Goal: Task Accomplishment & Management: Manage account settings

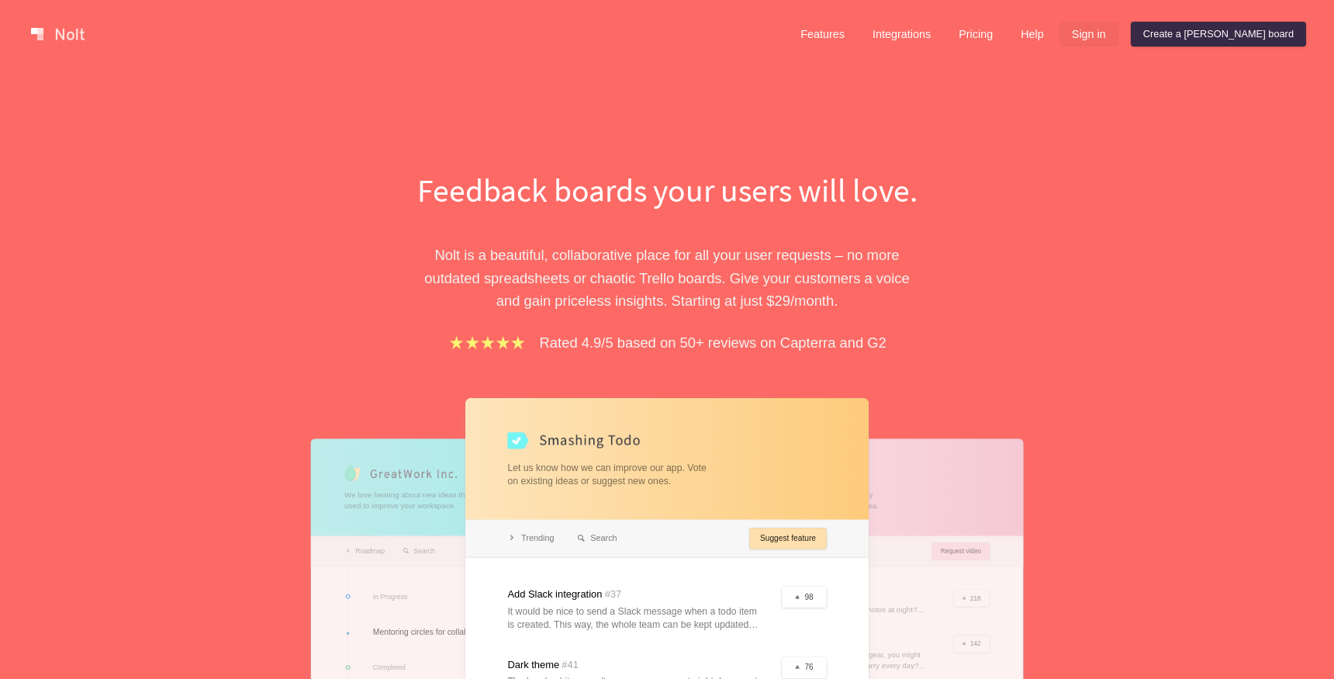
click at [1118, 36] on link "Sign in" at bounding box center [1088, 34] width 59 height 25
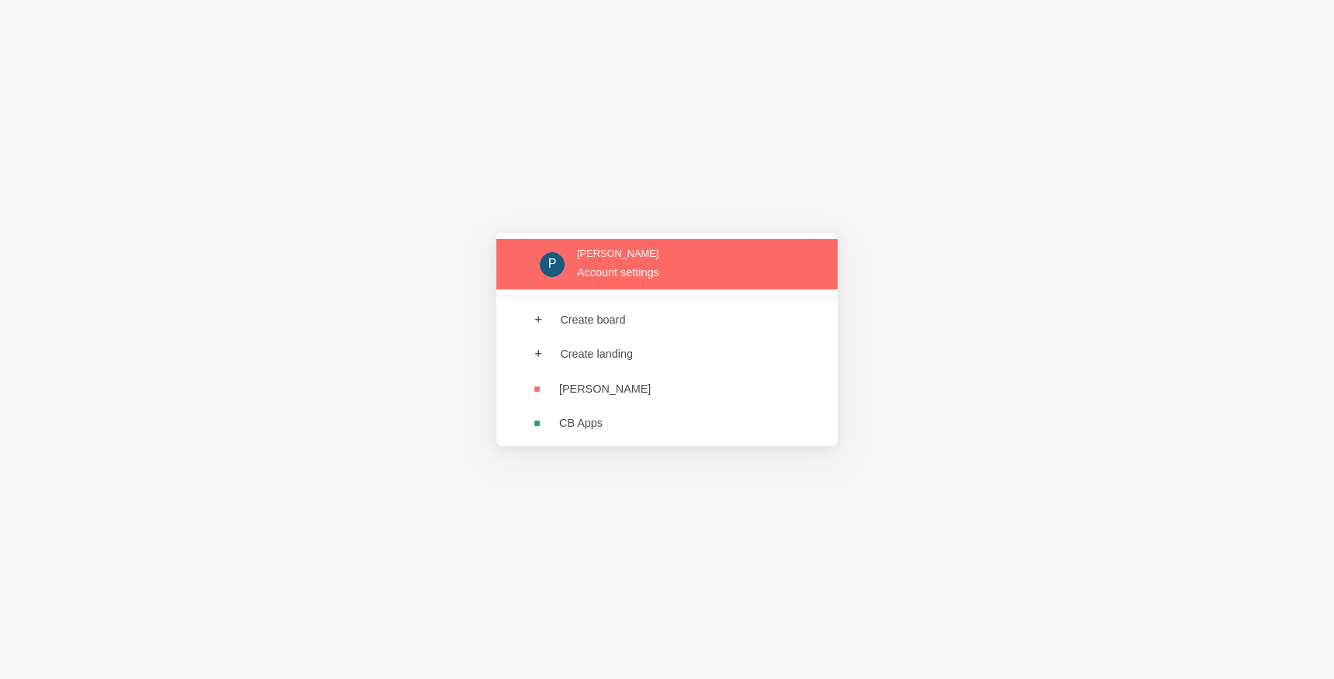
click at [621, 269] on link at bounding box center [666, 264] width 341 height 50
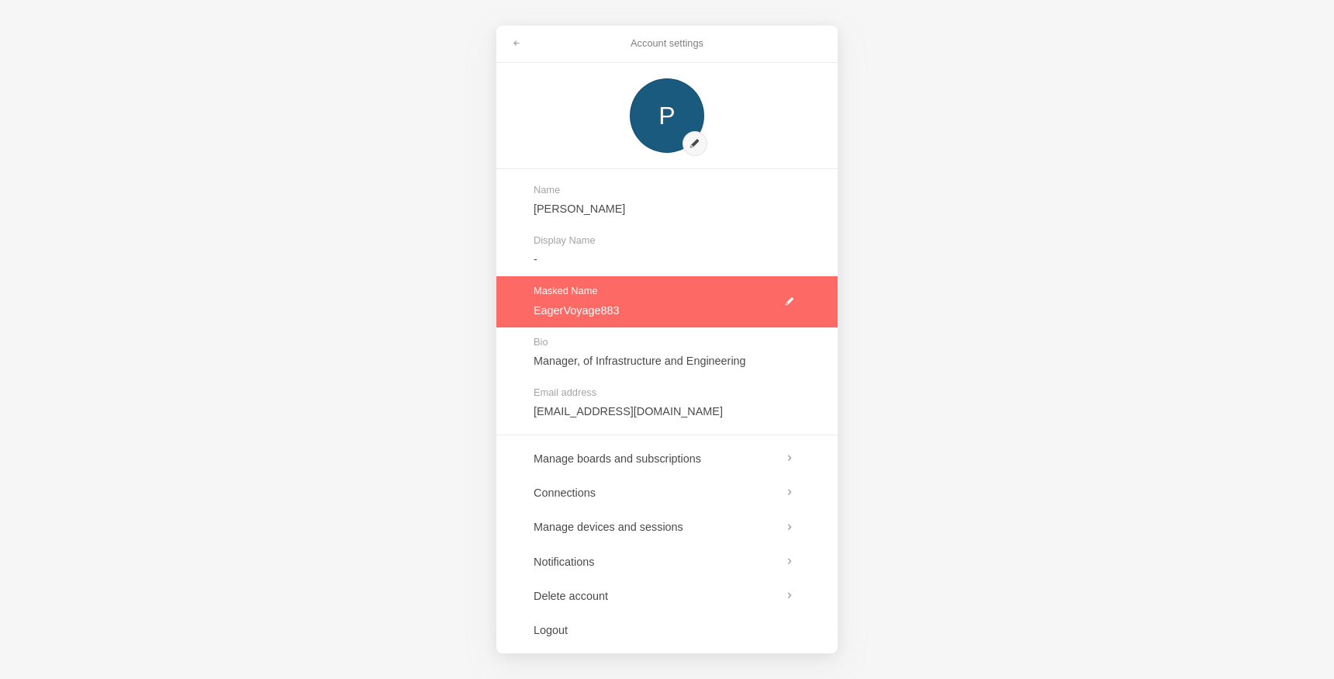
click at [787, 299] on link at bounding box center [666, 301] width 341 height 50
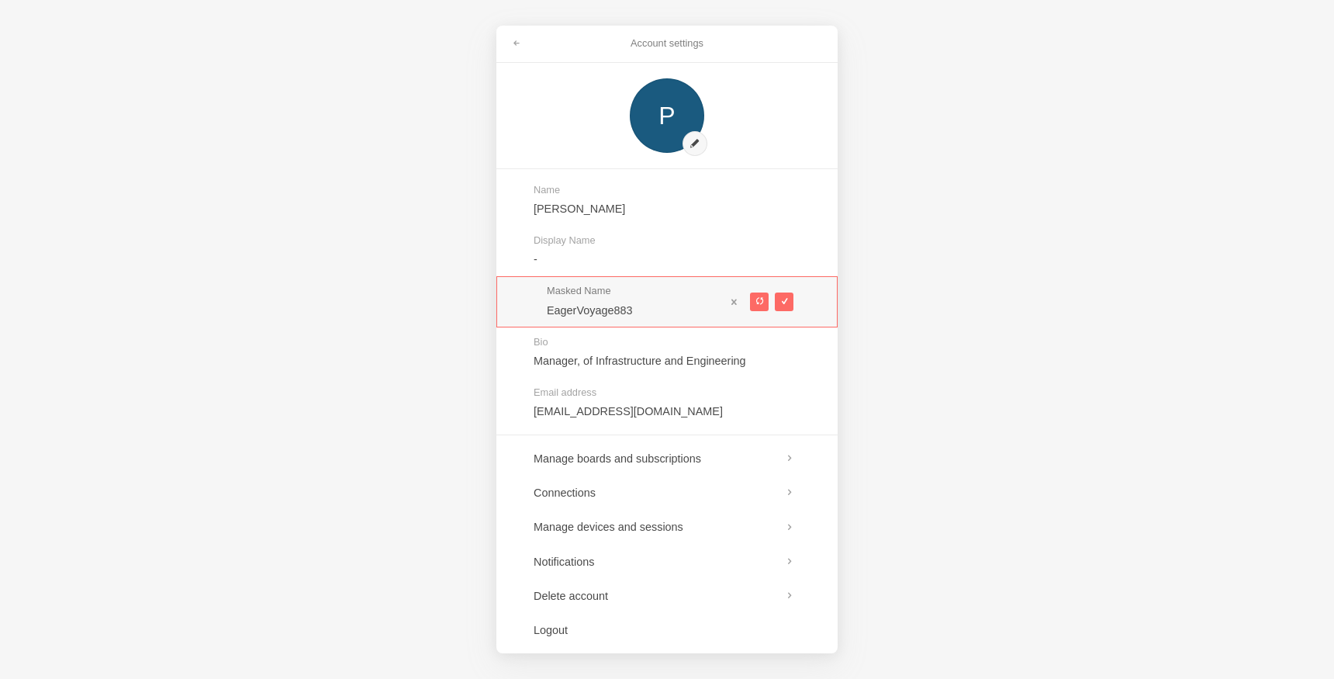
click at [911, 289] on div "Account settings P Name [PERSON_NAME] Display Name - Masked Name EagerVoyage883…" at bounding box center [667, 339] width 1334 height 679
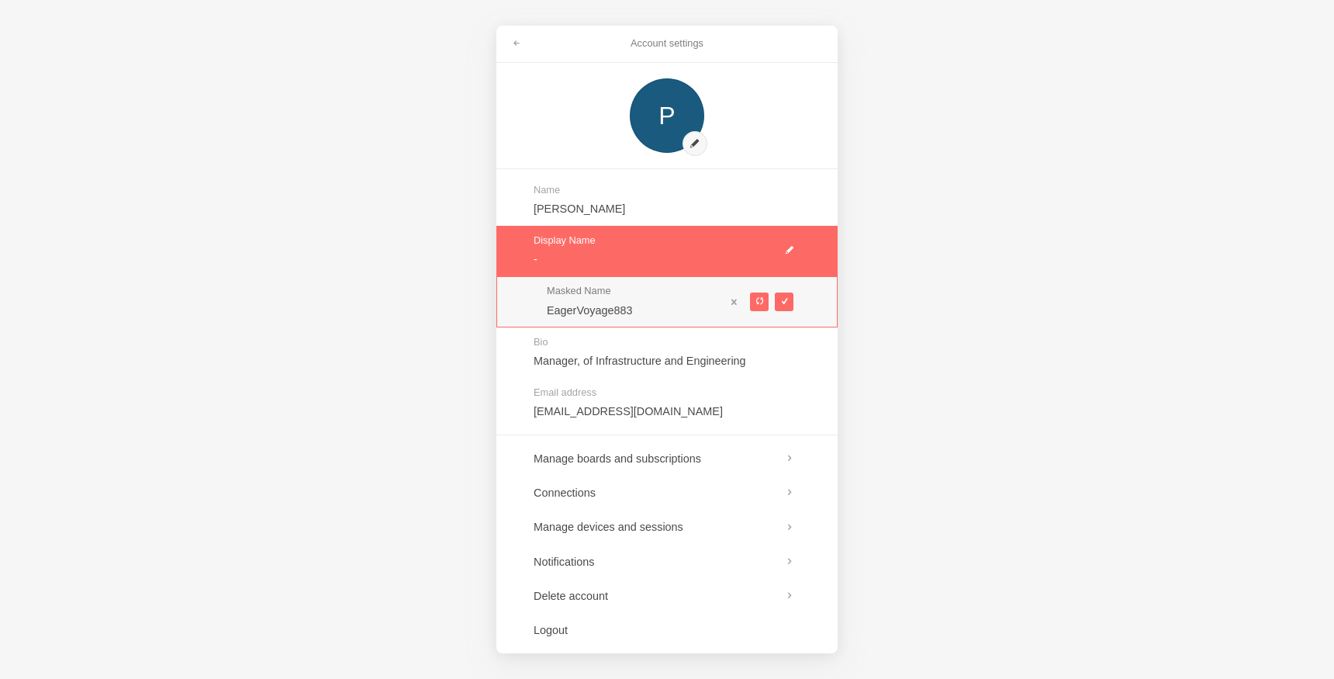
click at [534, 269] on link at bounding box center [666, 251] width 341 height 50
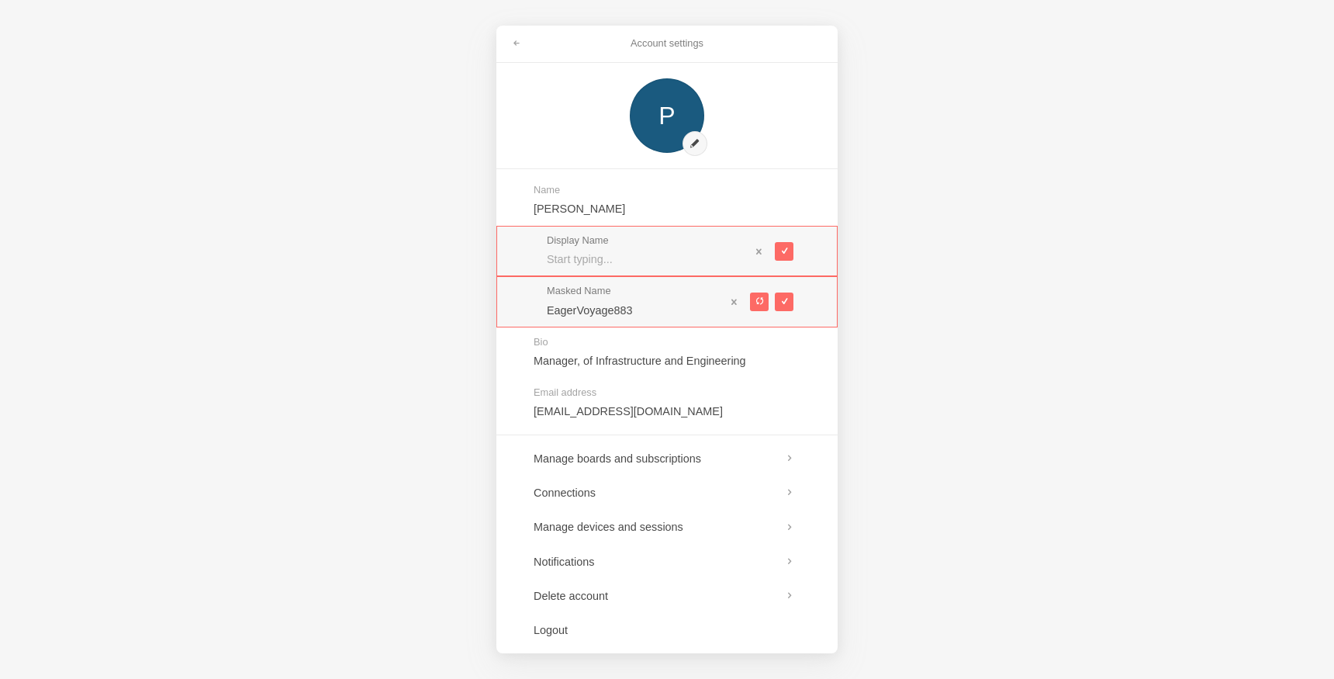
click at [430, 323] on div "Account settings P Name [PERSON_NAME] Display Name Masked Name EagerVoyage883 B…" at bounding box center [667, 339] width 1334 height 679
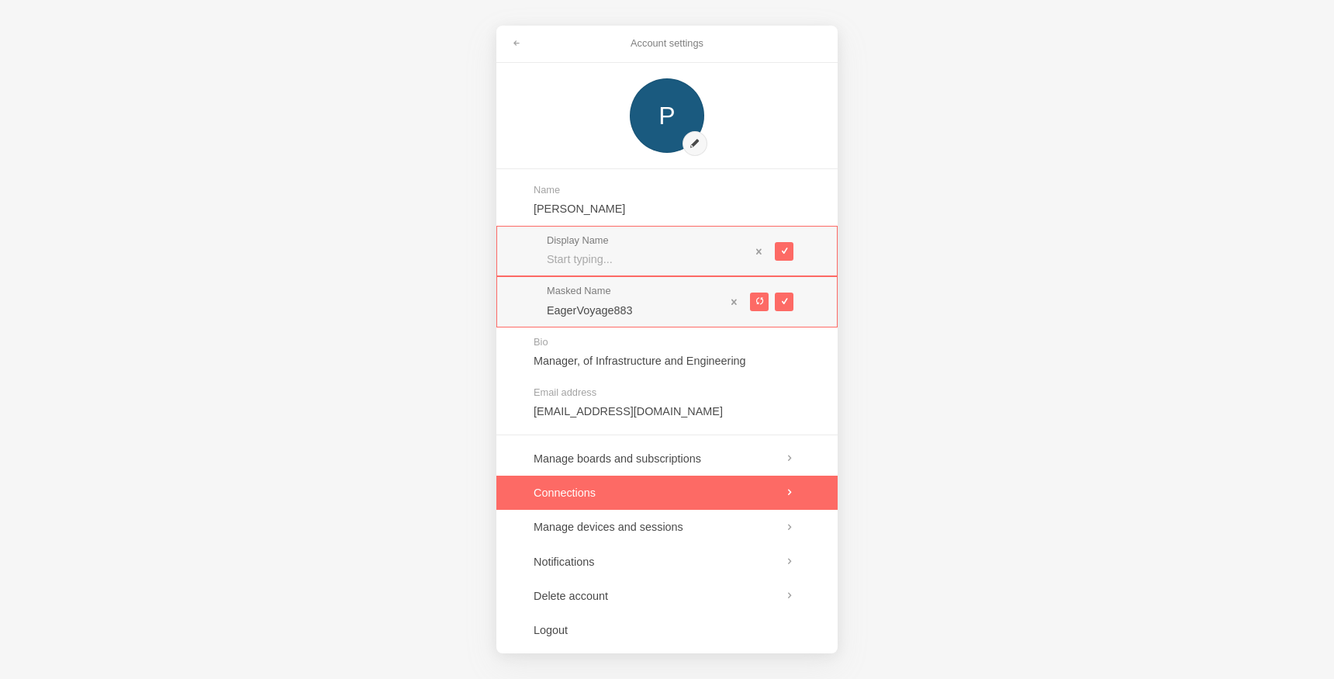
click at [652, 486] on link at bounding box center [666, 492] width 341 height 34
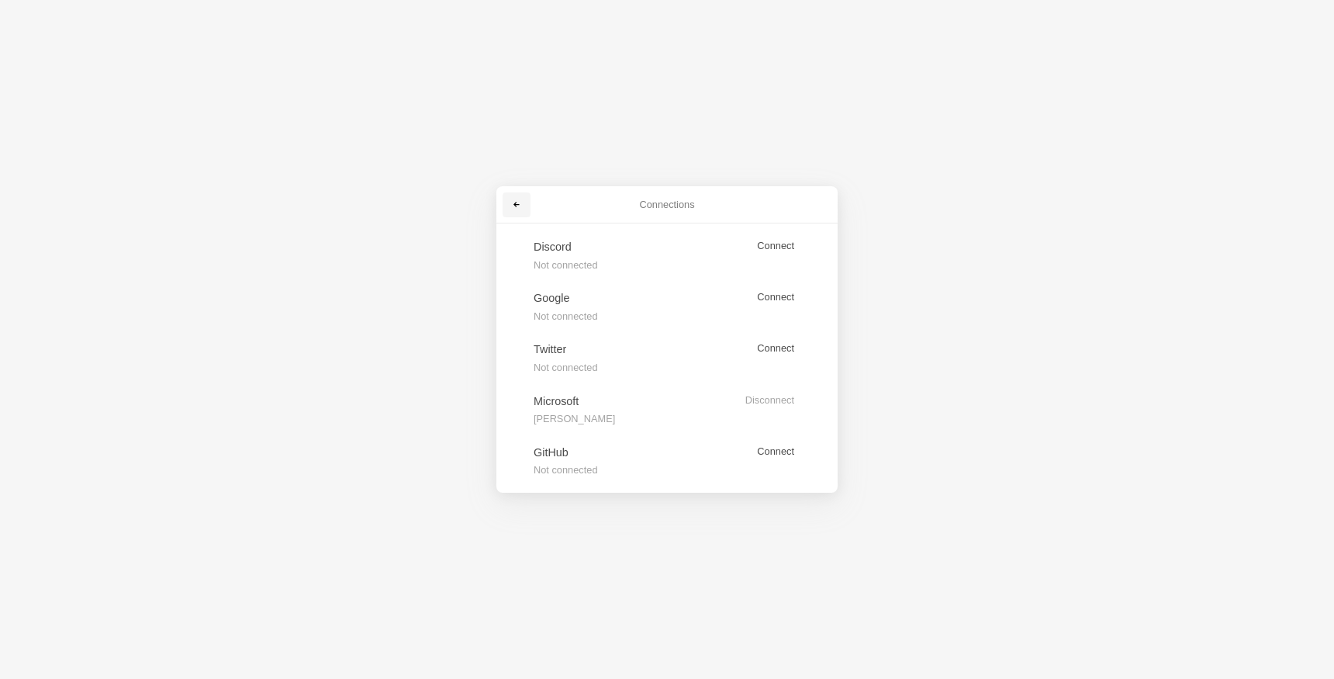
click at [517, 208] on span at bounding box center [516, 204] width 9 height 9
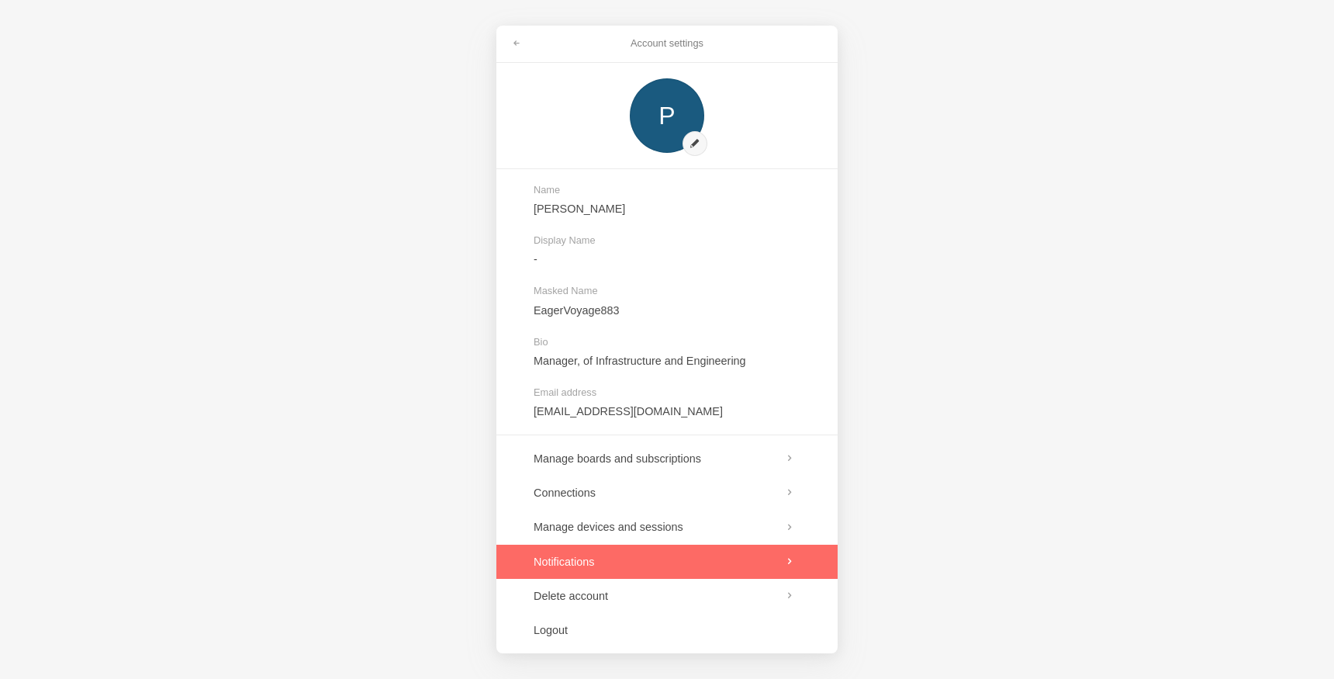
click at [635, 557] on link at bounding box center [666, 561] width 341 height 34
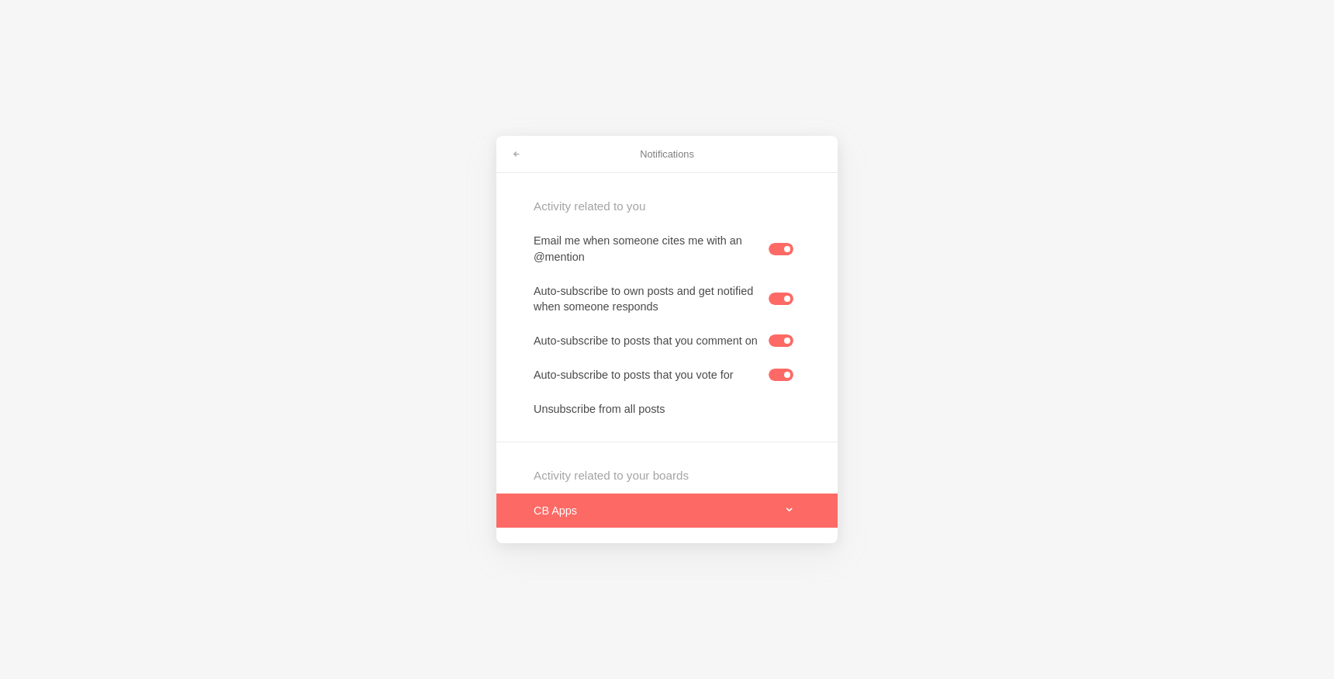
click at [764, 506] on link at bounding box center [666, 510] width 341 height 34
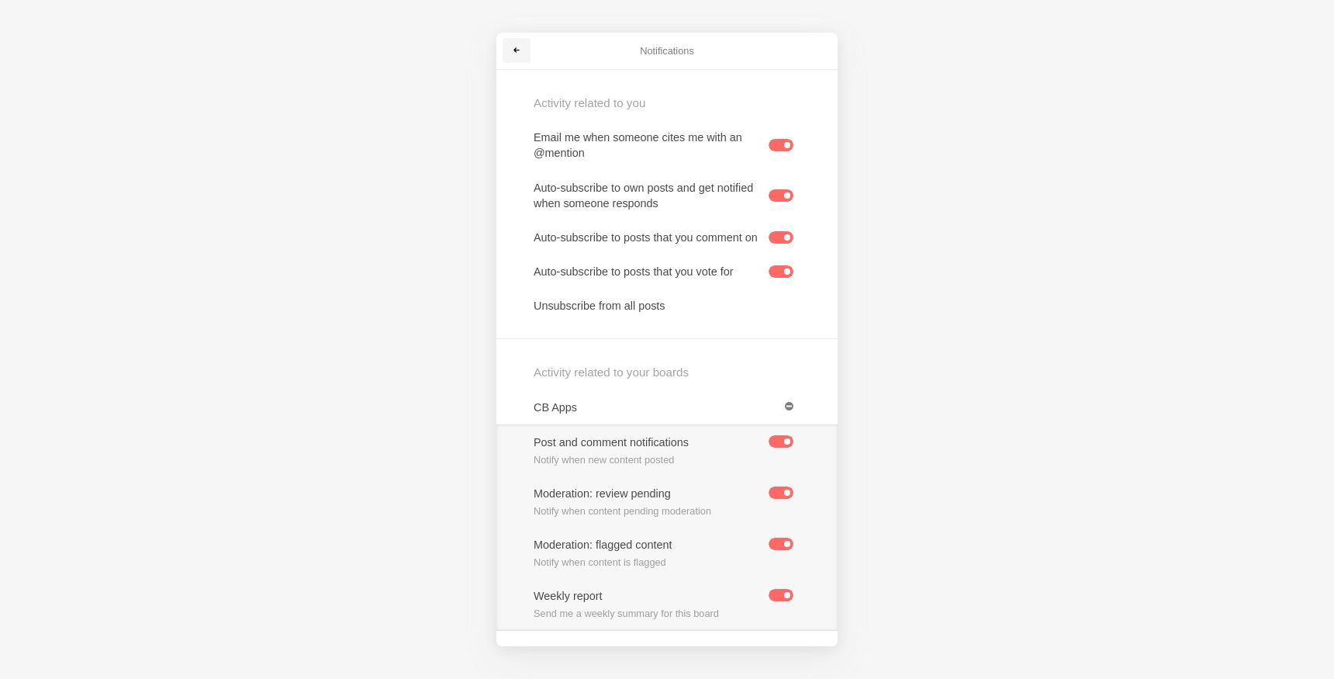
click at [510, 43] on link at bounding box center [517, 50] width 28 height 25
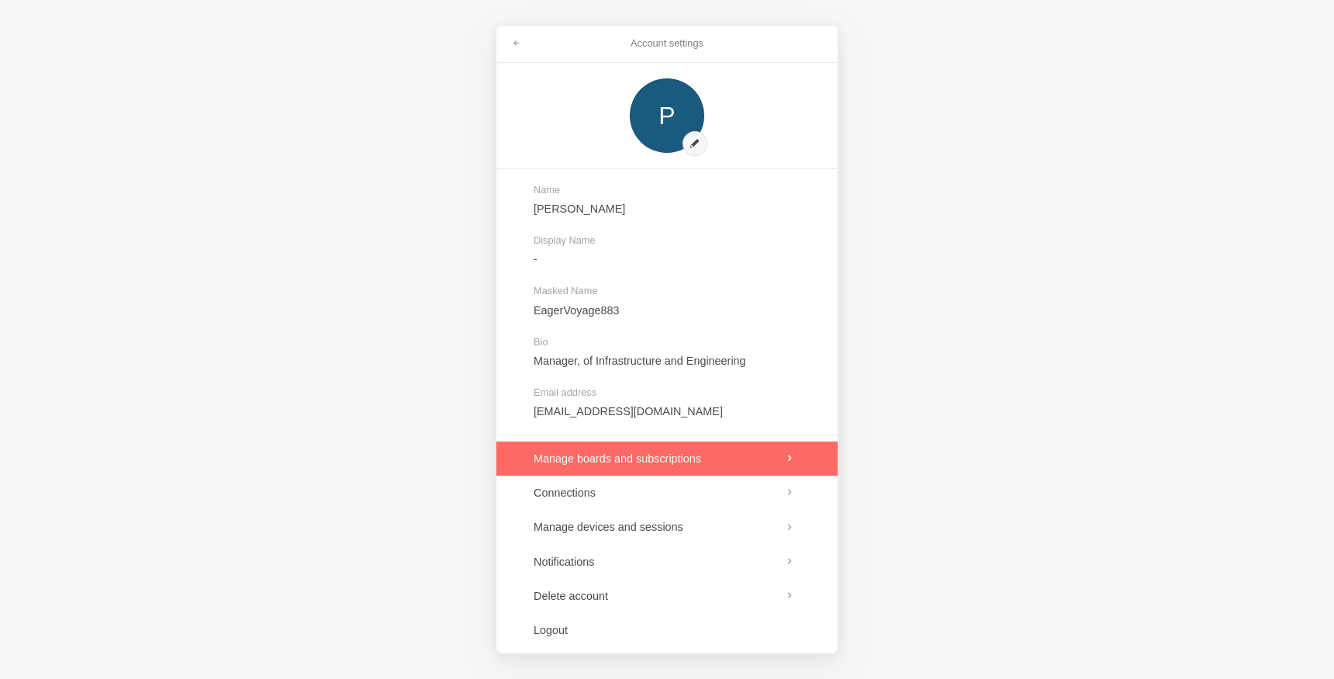
click at [676, 468] on link at bounding box center [666, 458] width 341 height 34
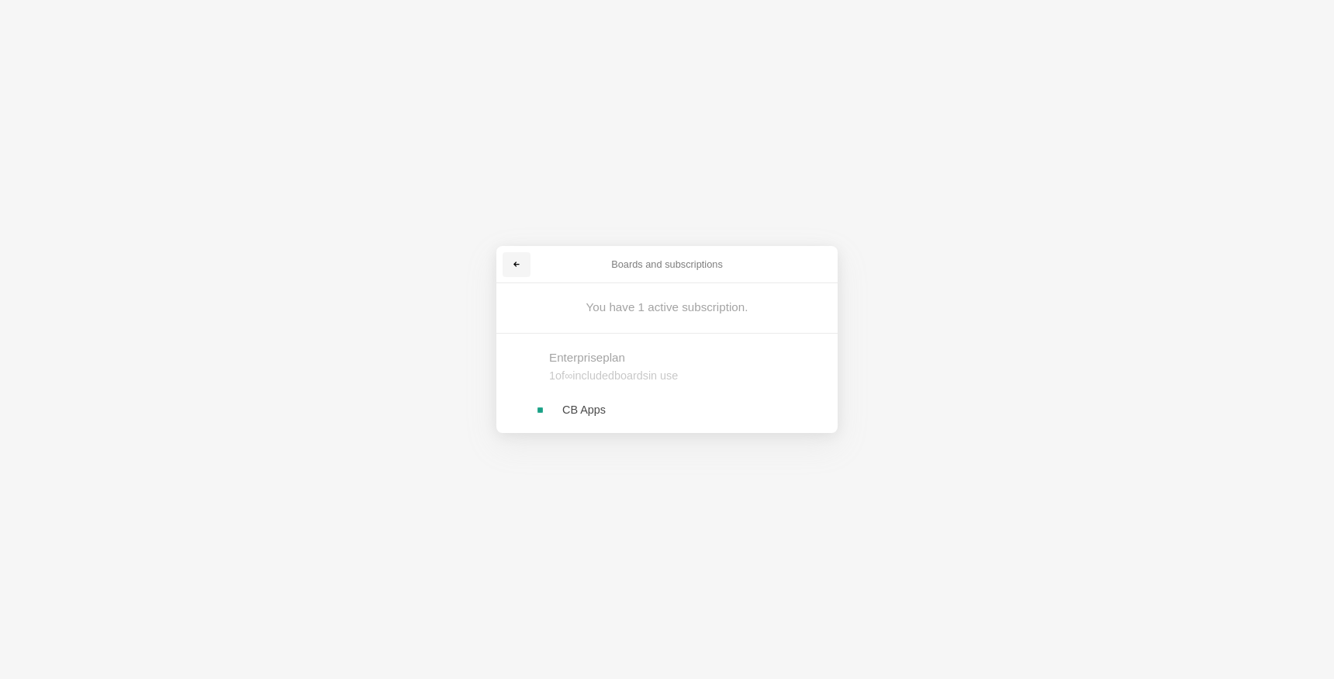
click at [514, 264] on span at bounding box center [516, 264] width 9 height 9
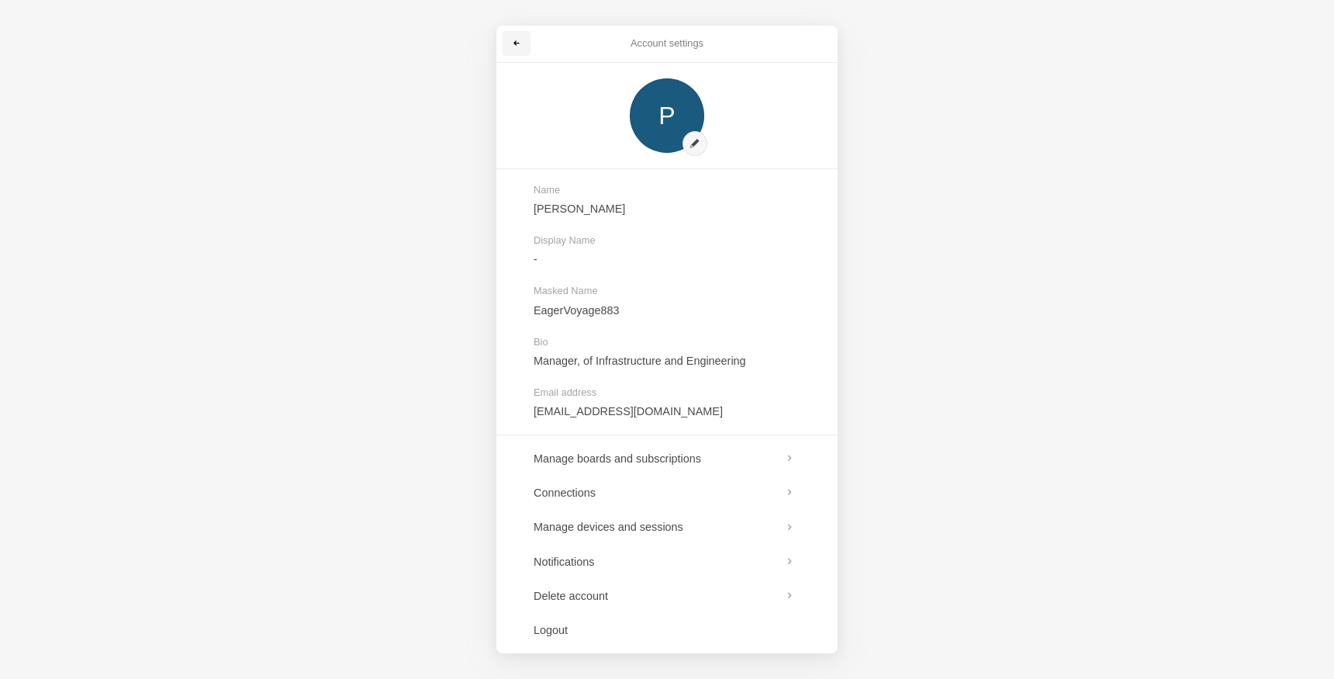
click at [513, 41] on span at bounding box center [516, 43] width 9 height 9
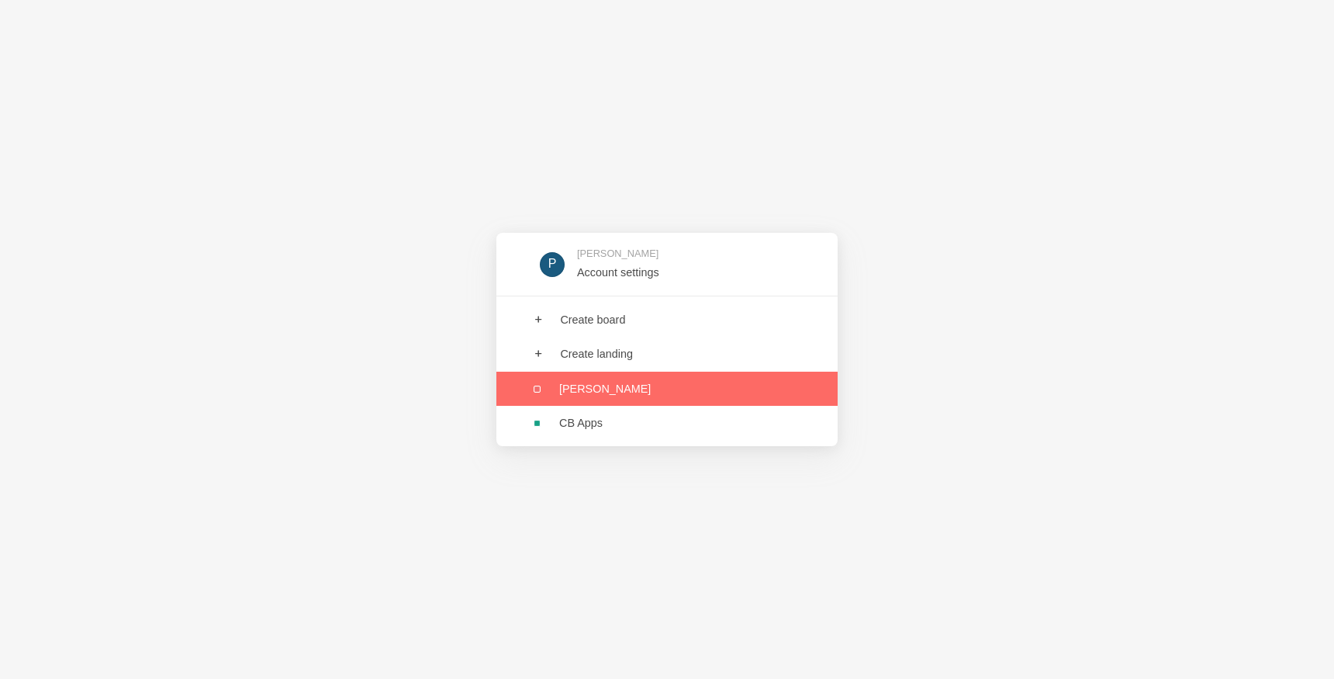
click at [610, 393] on link at bounding box center [666, 389] width 341 height 34
